Goal: Task Accomplishment & Management: Manage account settings

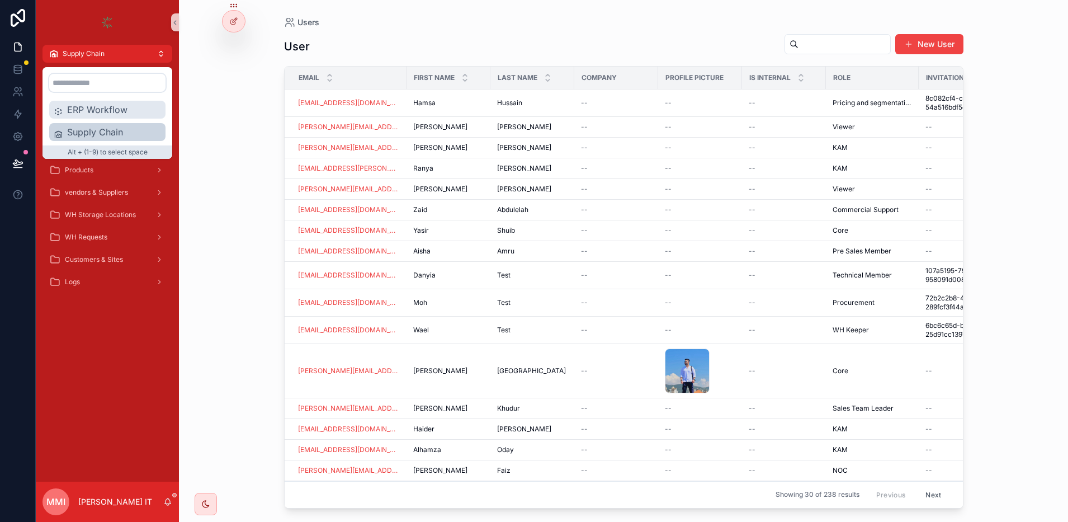
click at [88, 108] on span "ERP Workflow" at bounding box center [114, 109] width 94 height 13
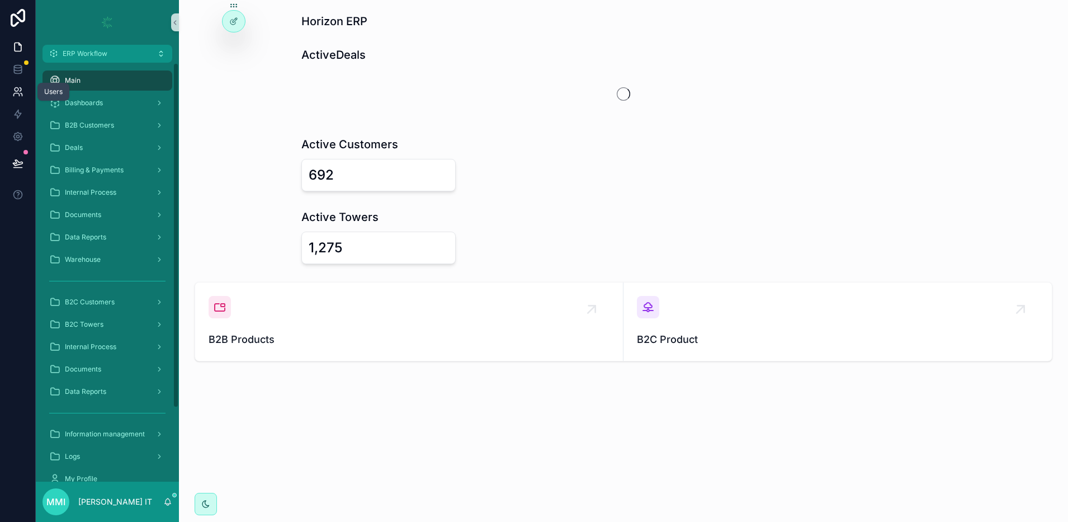
click at [19, 91] on icon at bounding box center [17, 91] width 11 height 11
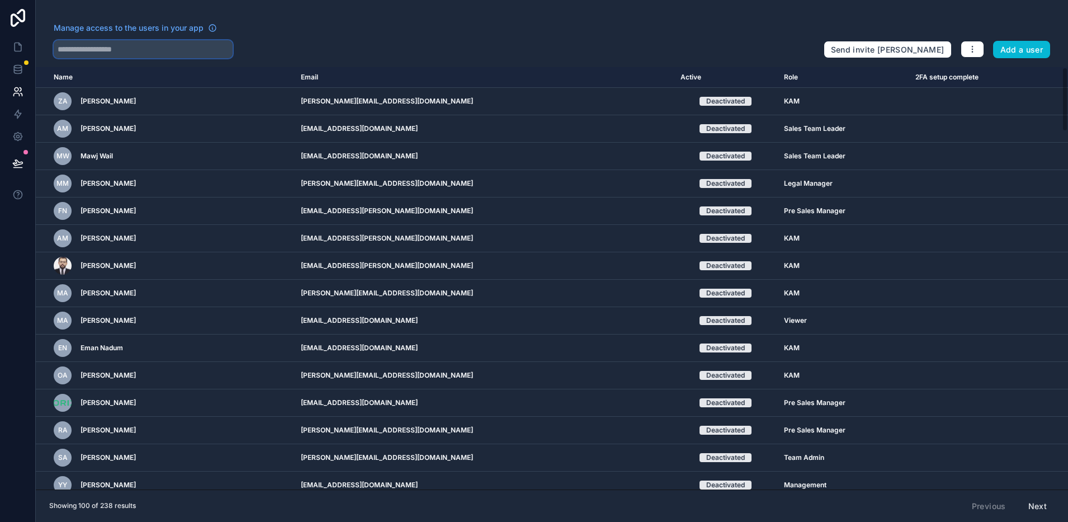
click at [124, 47] on input "text" at bounding box center [143, 49] width 179 height 18
type input "*****"
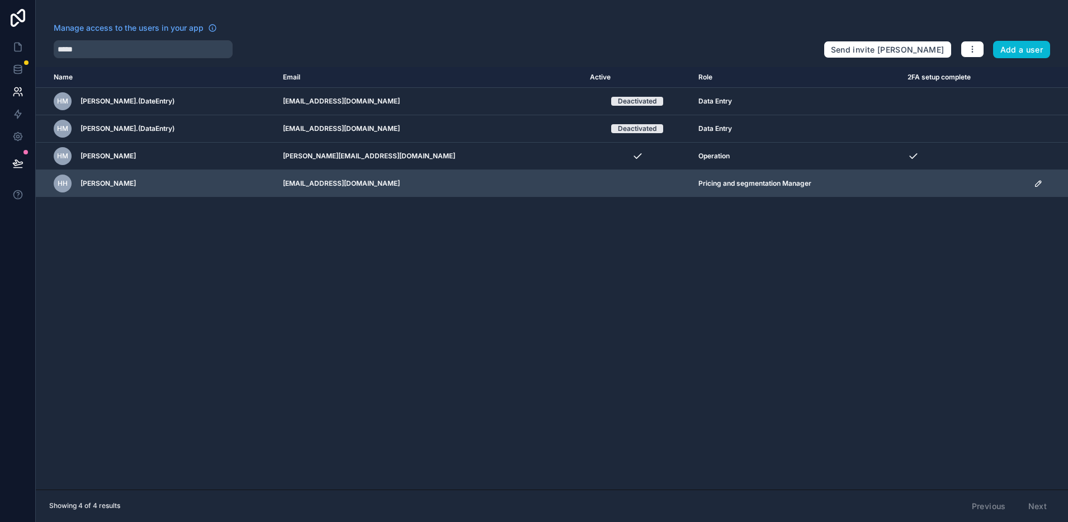
click at [1035, 183] on icon "scrollable content" at bounding box center [1038, 184] width 6 height 6
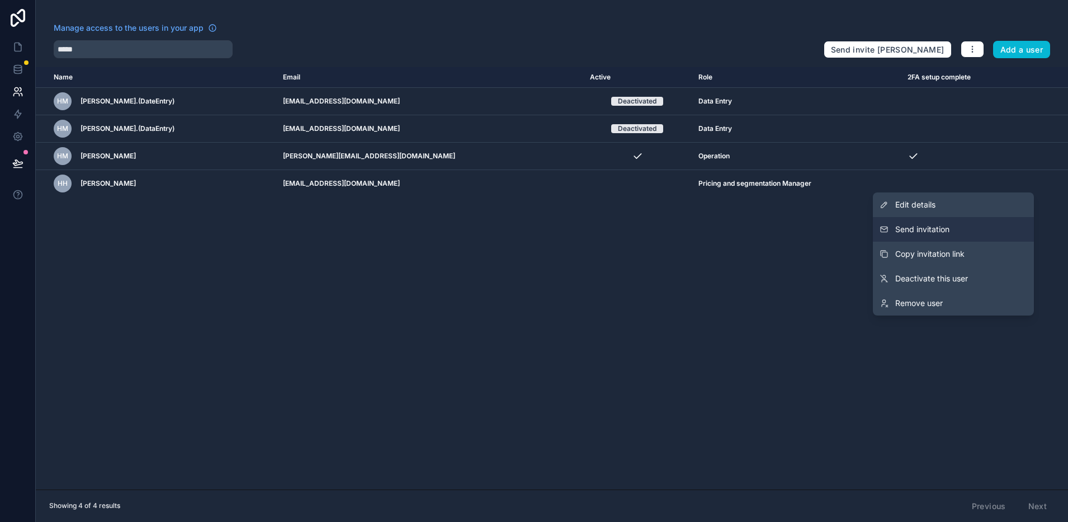
click at [946, 235] on button "Send invitation" at bounding box center [953, 229] width 161 height 25
